Goal: Register for event/course

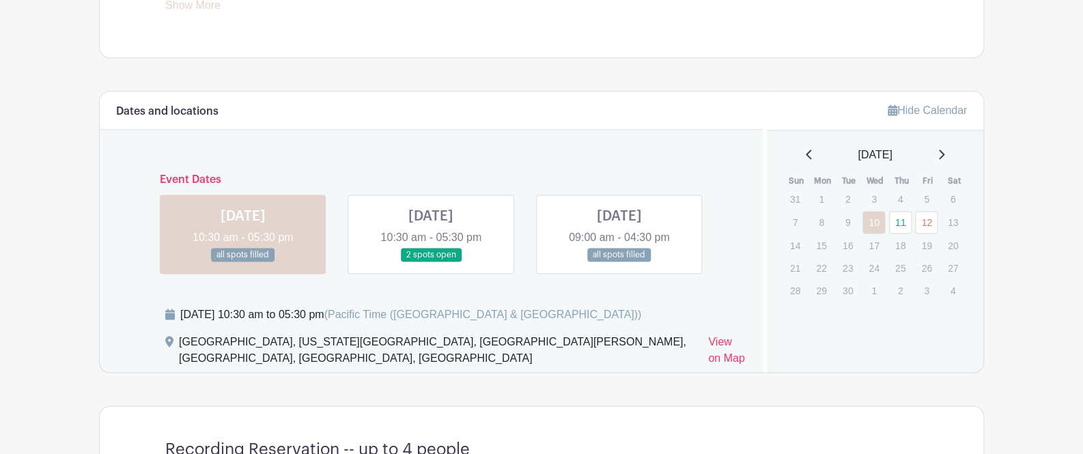
scroll to position [721, 0]
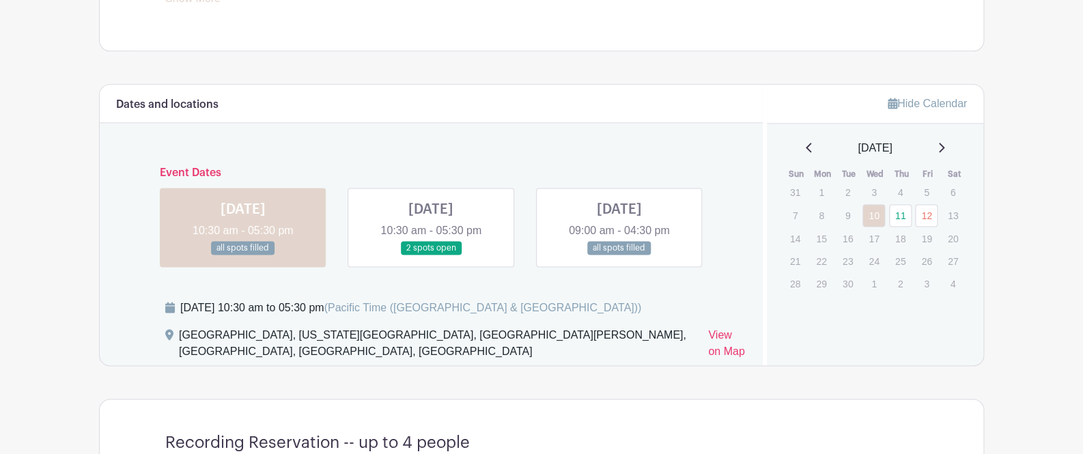
click at [619, 255] on link at bounding box center [619, 255] width 0 height 0
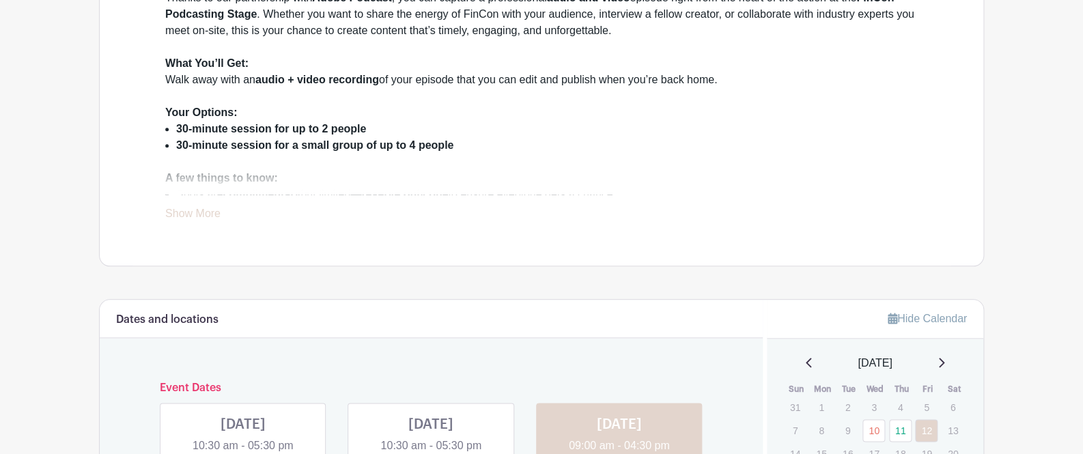
scroll to position [710, 0]
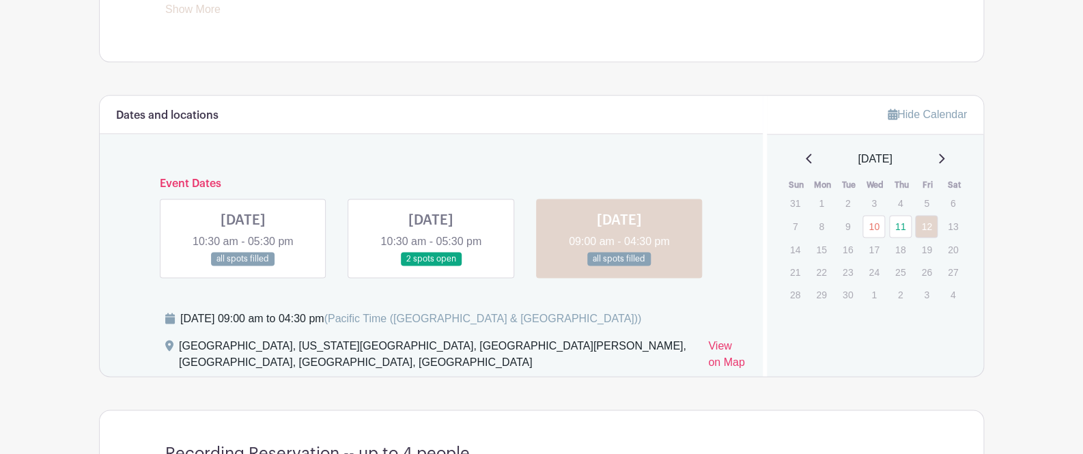
click at [243, 266] on link at bounding box center [243, 266] width 0 height 0
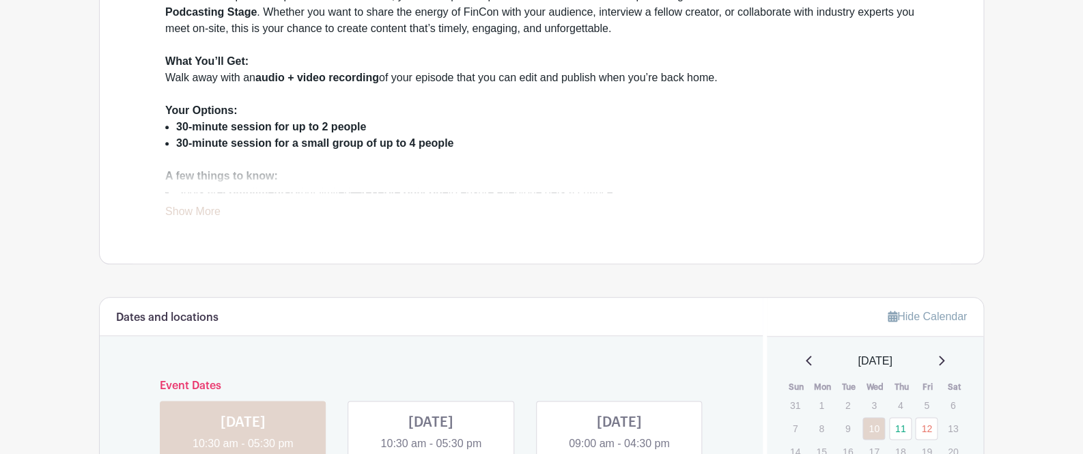
scroll to position [568, 0]
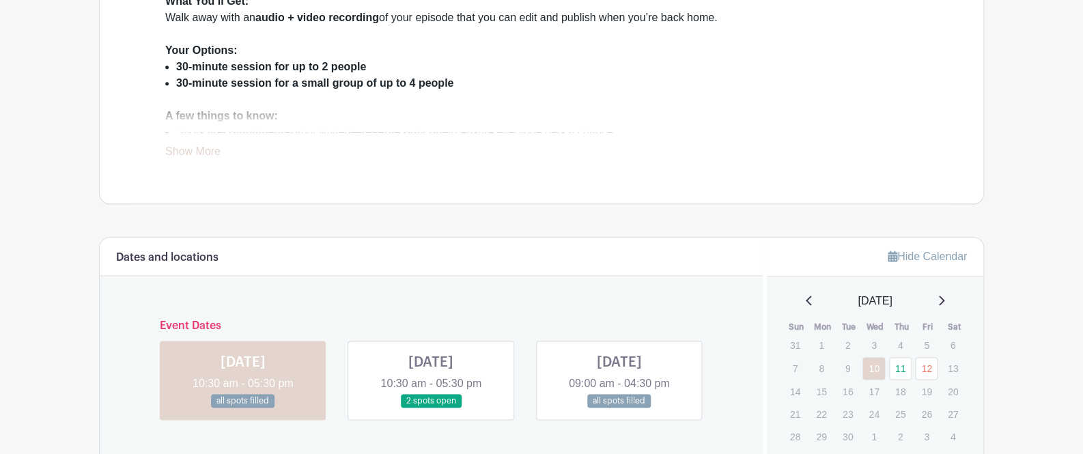
click at [431, 408] on link at bounding box center [431, 408] width 0 height 0
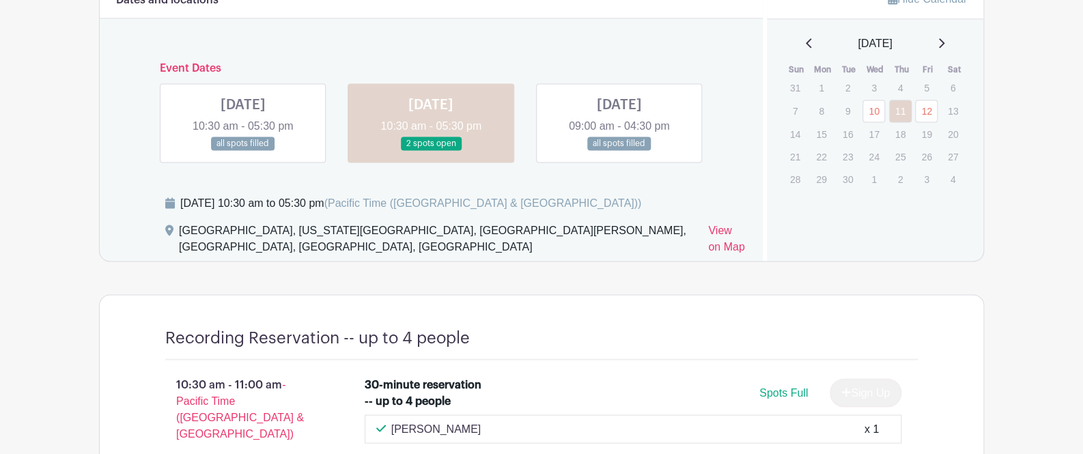
scroll to position [754, 0]
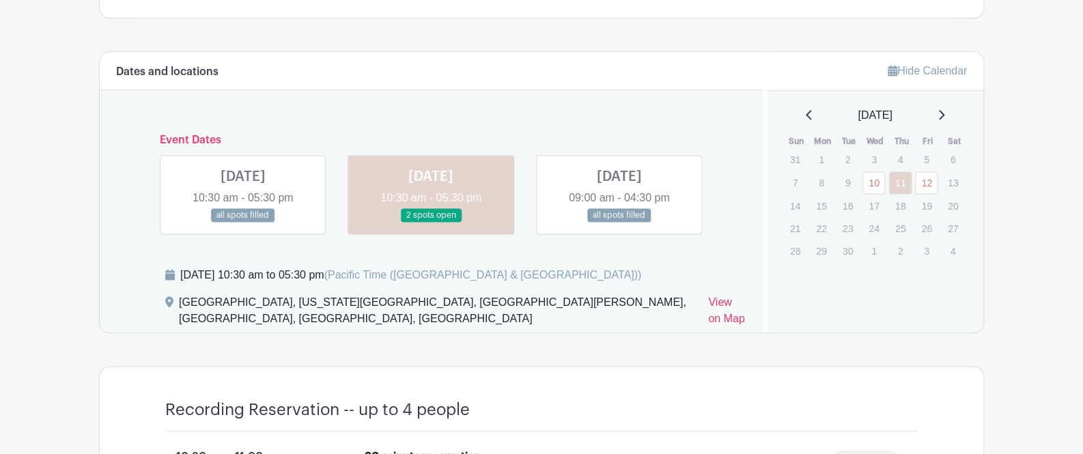
click at [619, 223] on link at bounding box center [619, 223] width 0 height 0
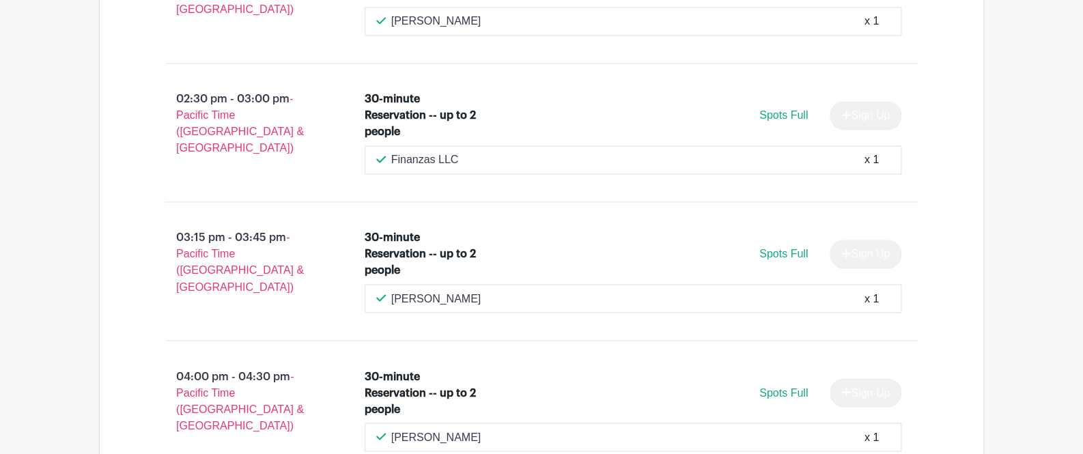
scroll to position [2972, 0]
click at [604, 175] on div "Finanzas LLC x 1" at bounding box center [633, 160] width 537 height 29
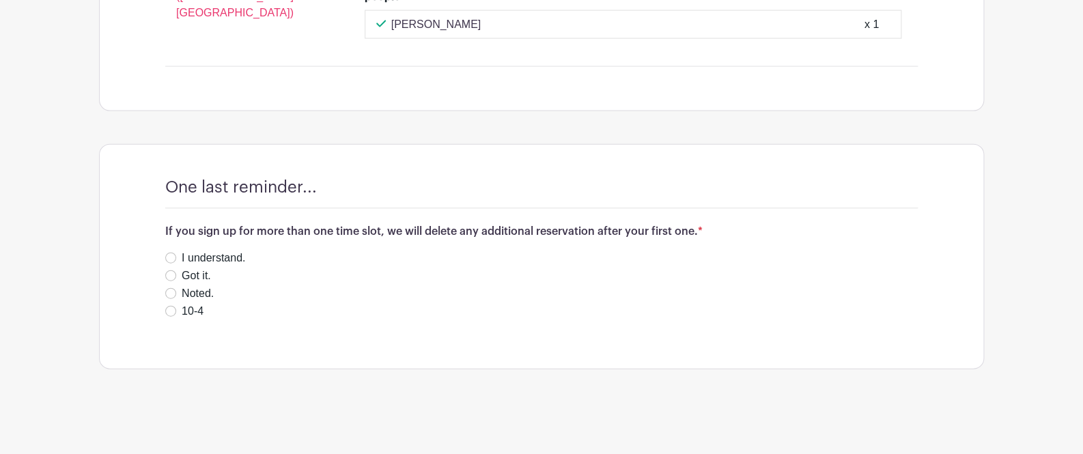
scroll to position [3409, 0]
